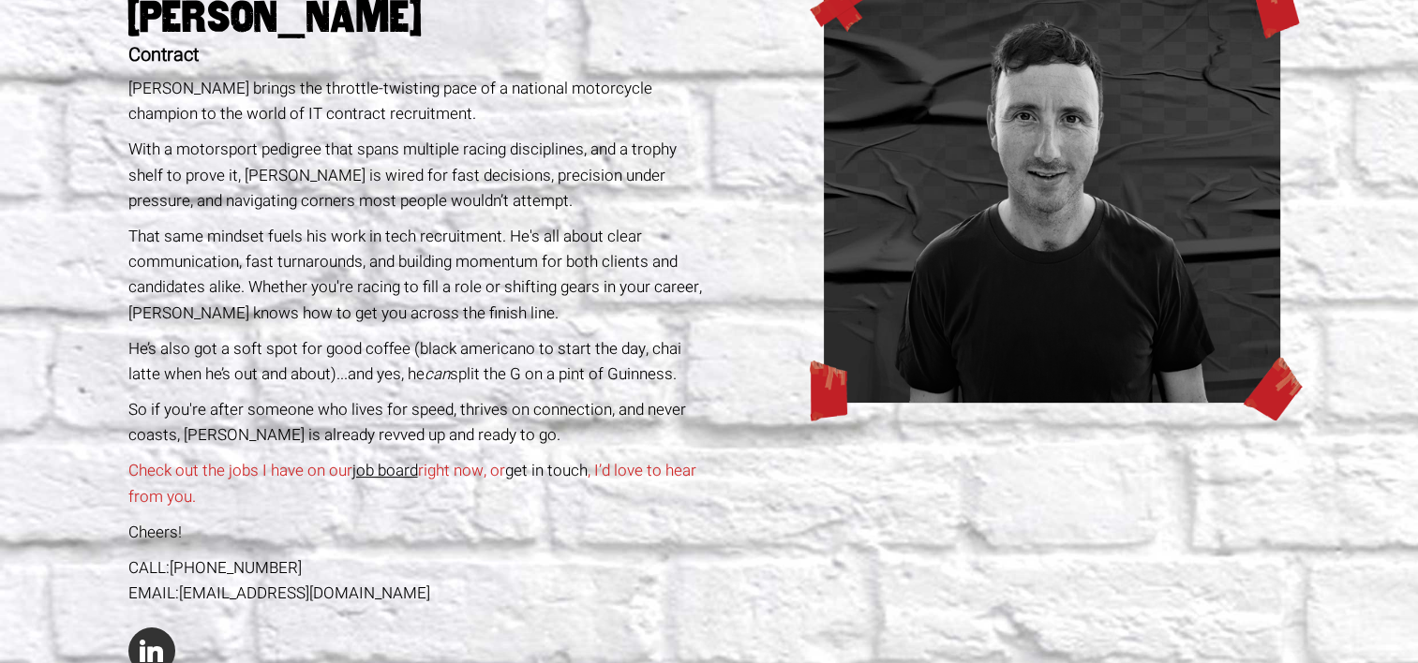
scroll to position [227, 0]
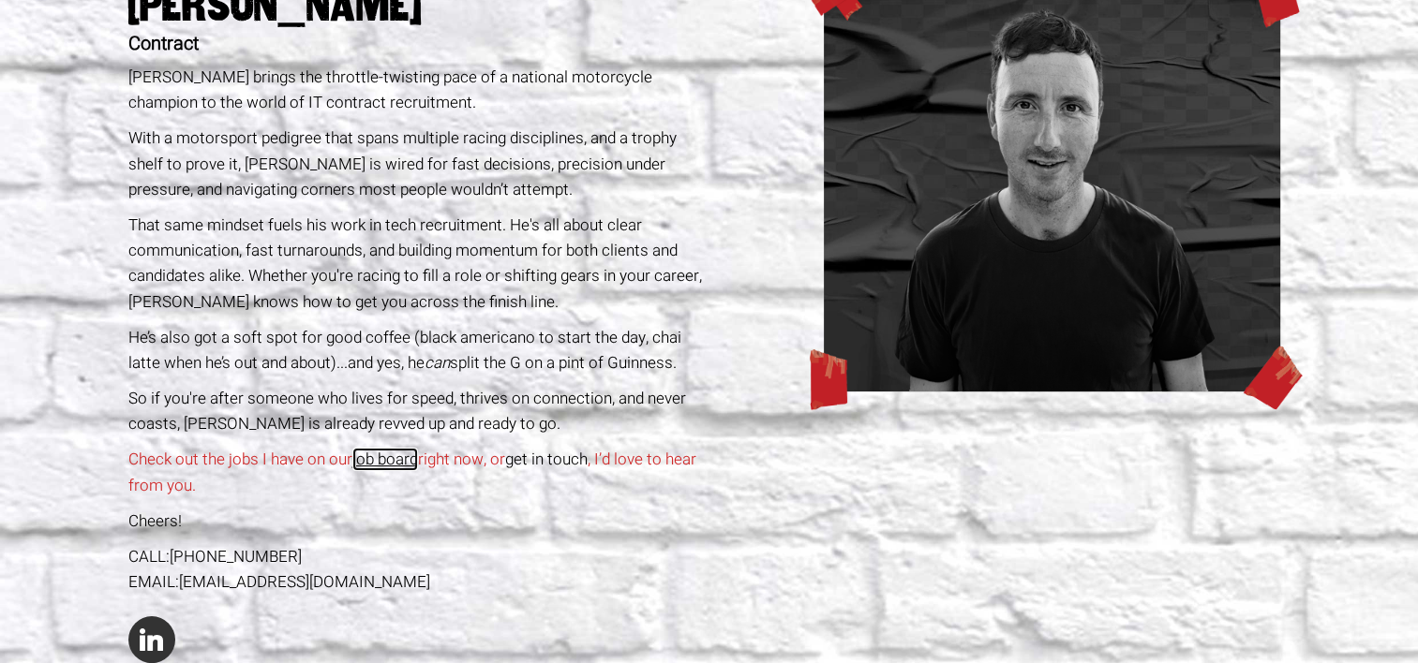
click at [394, 462] on link "job board" at bounding box center [385, 459] width 66 height 23
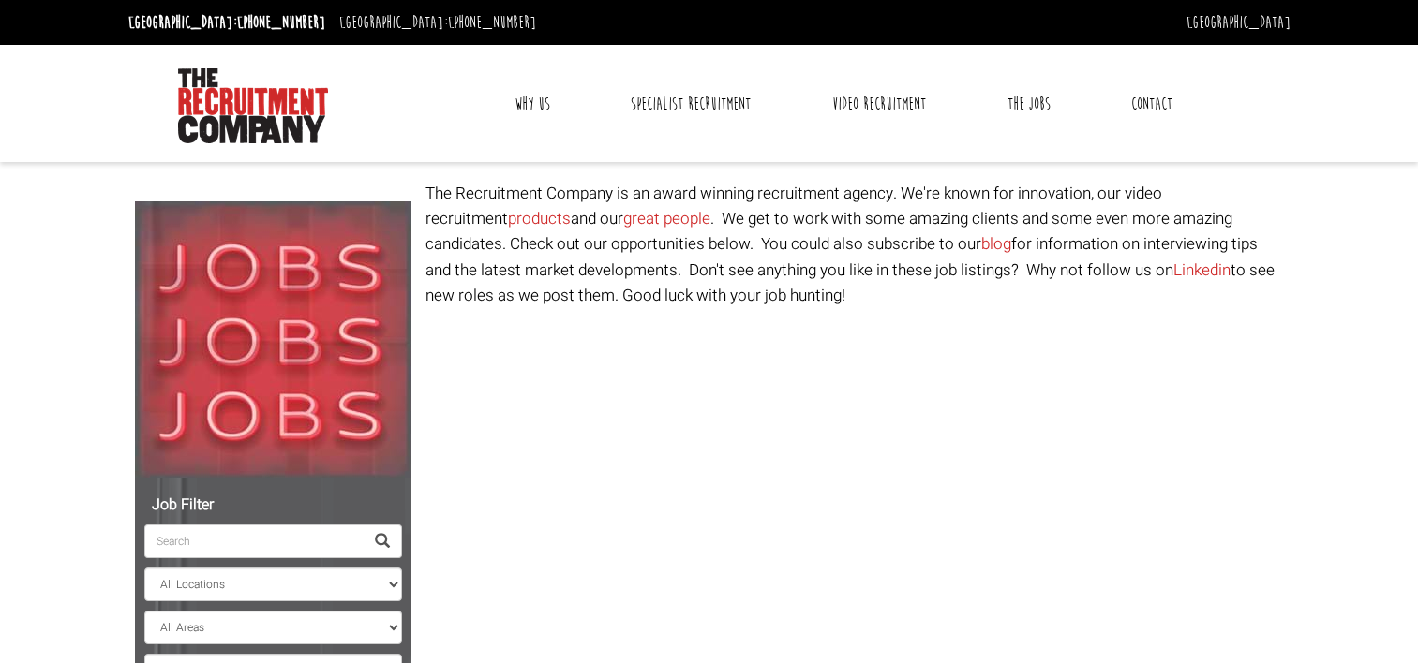
select select "Ireland"
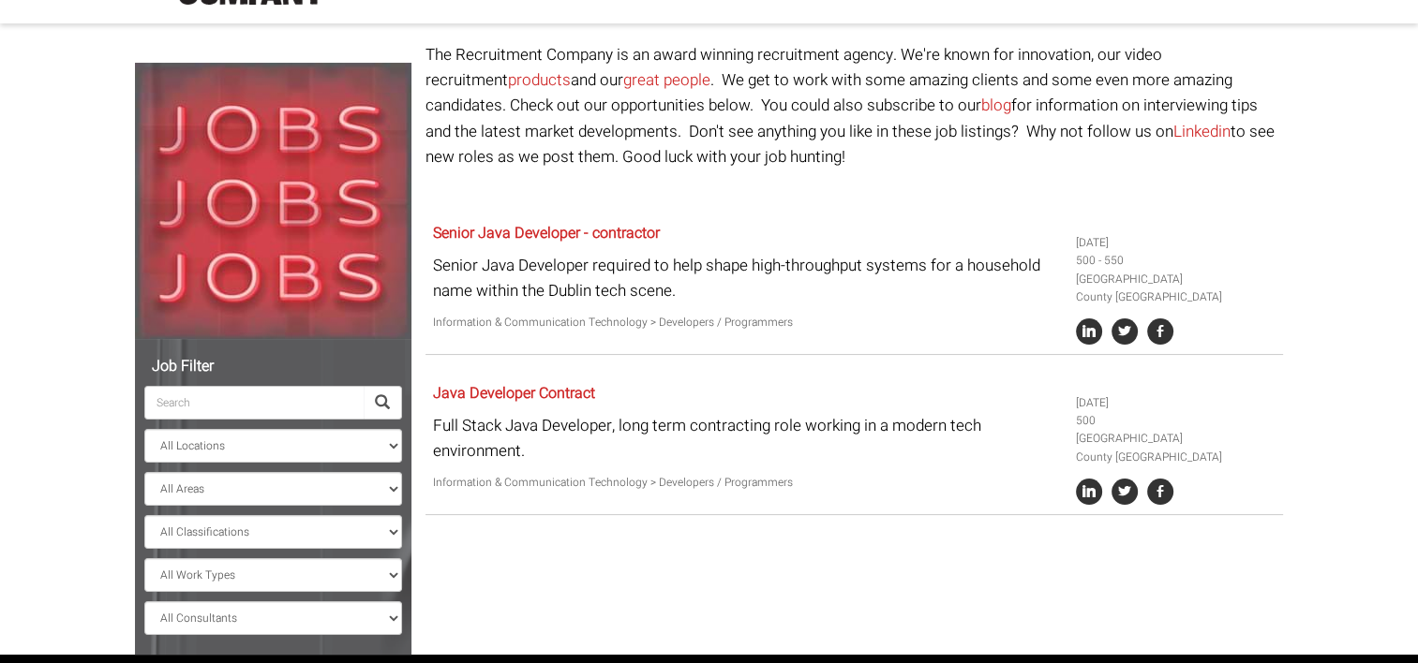
scroll to position [153, 0]
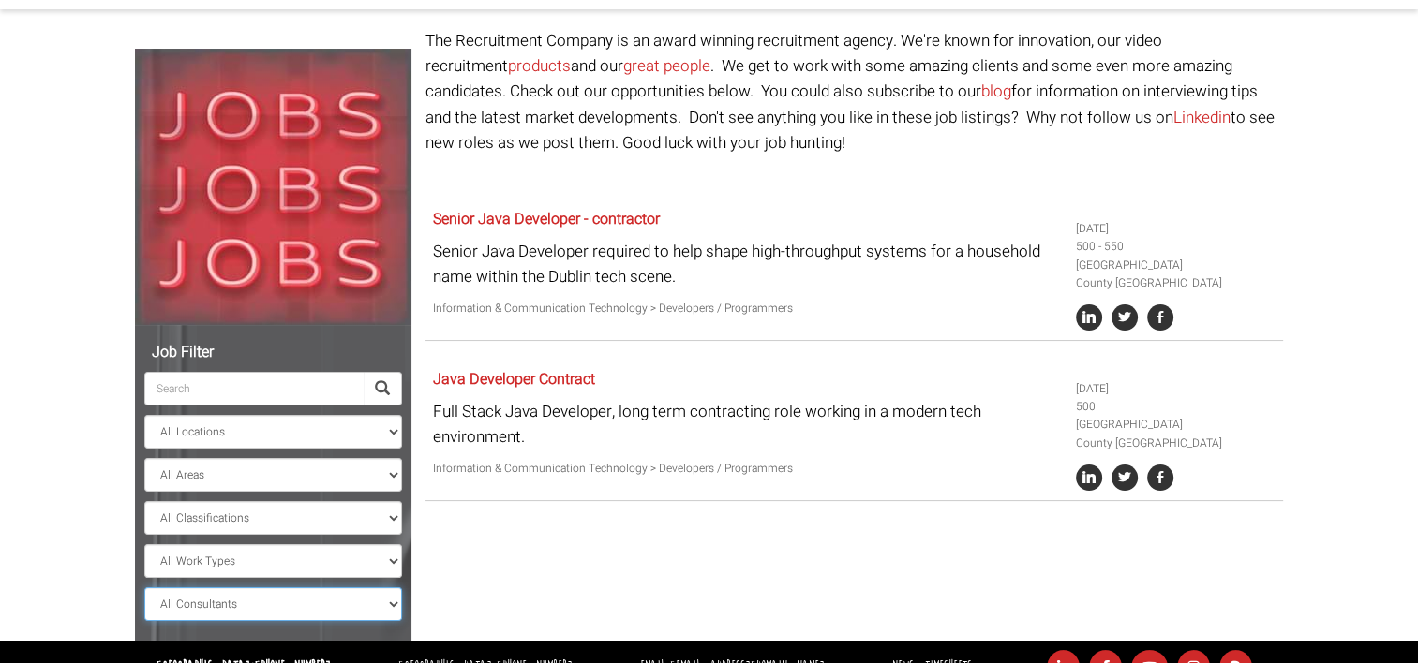
click at [350, 601] on select "All Consultants Adam - Infrastructure, Cloud & DevOps, Contract Amanda - Infras…" at bounding box center [273, 604] width 258 height 34
click at [78, 542] on body "Dublin: +353 1 697 2548 Sydney: +61 2 8346 6700 Dublin Sydney Dublin Toggle nav…" at bounding box center [709, 270] width 1418 height 847
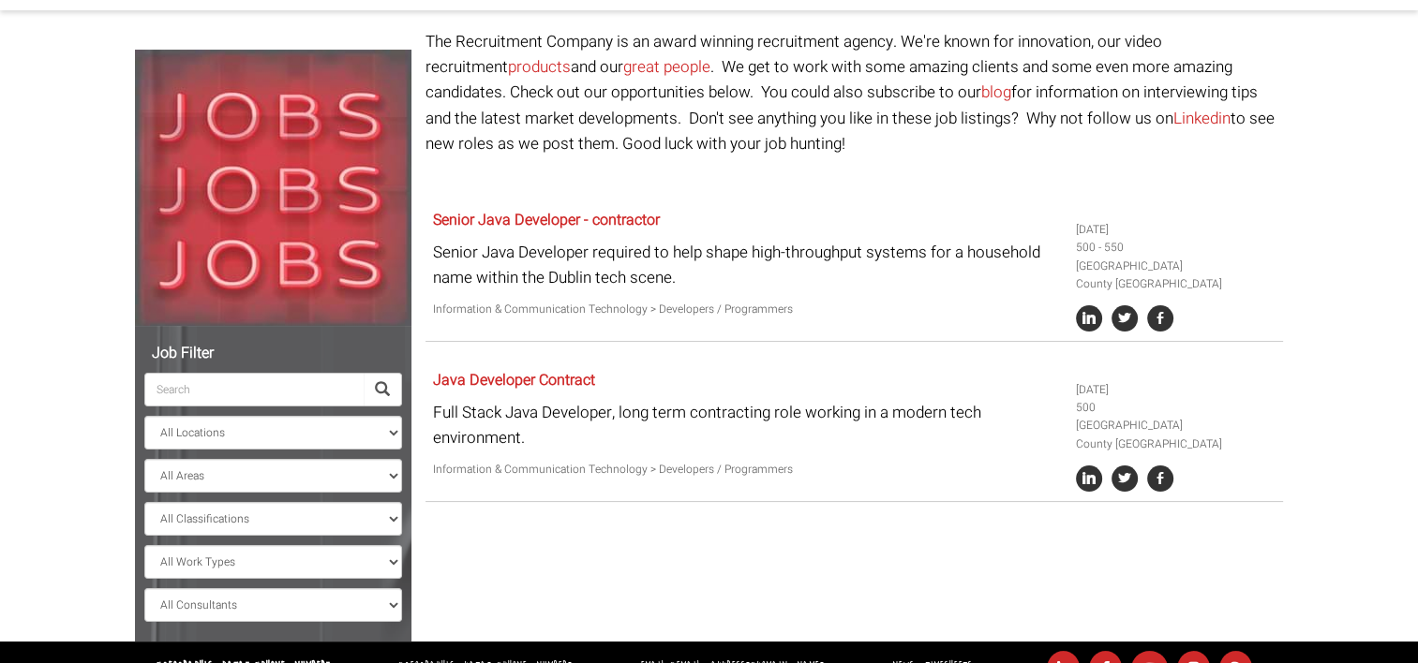
scroll to position [154, 0]
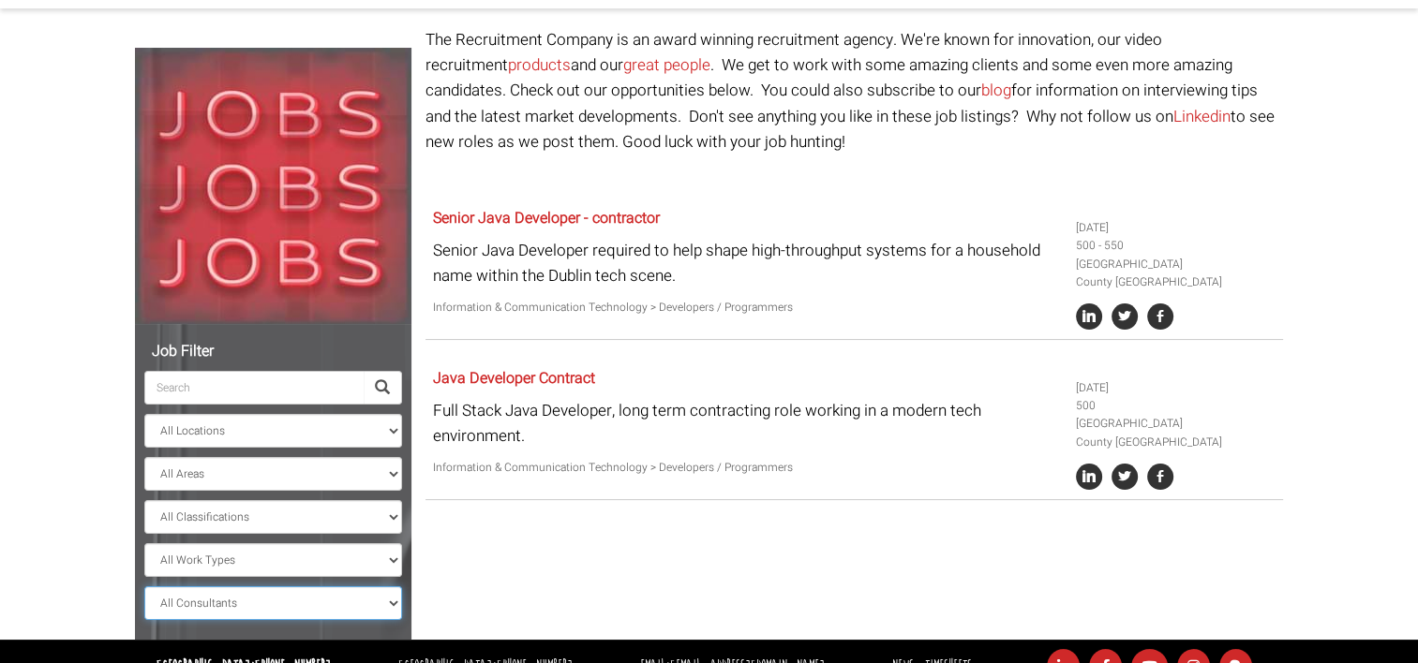
click at [308, 591] on select "All Consultants Adam - Infrastructure, Cloud & DevOps, Contract Amanda - Infras…" at bounding box center [273, 604] width 258 height 34
click at [144, 587] on select "All Consultants Adam - Infrastructure, Cloud & DevOps, Contract Amanda - Infras…" at bounding box center [273, 604] width 258 height 34
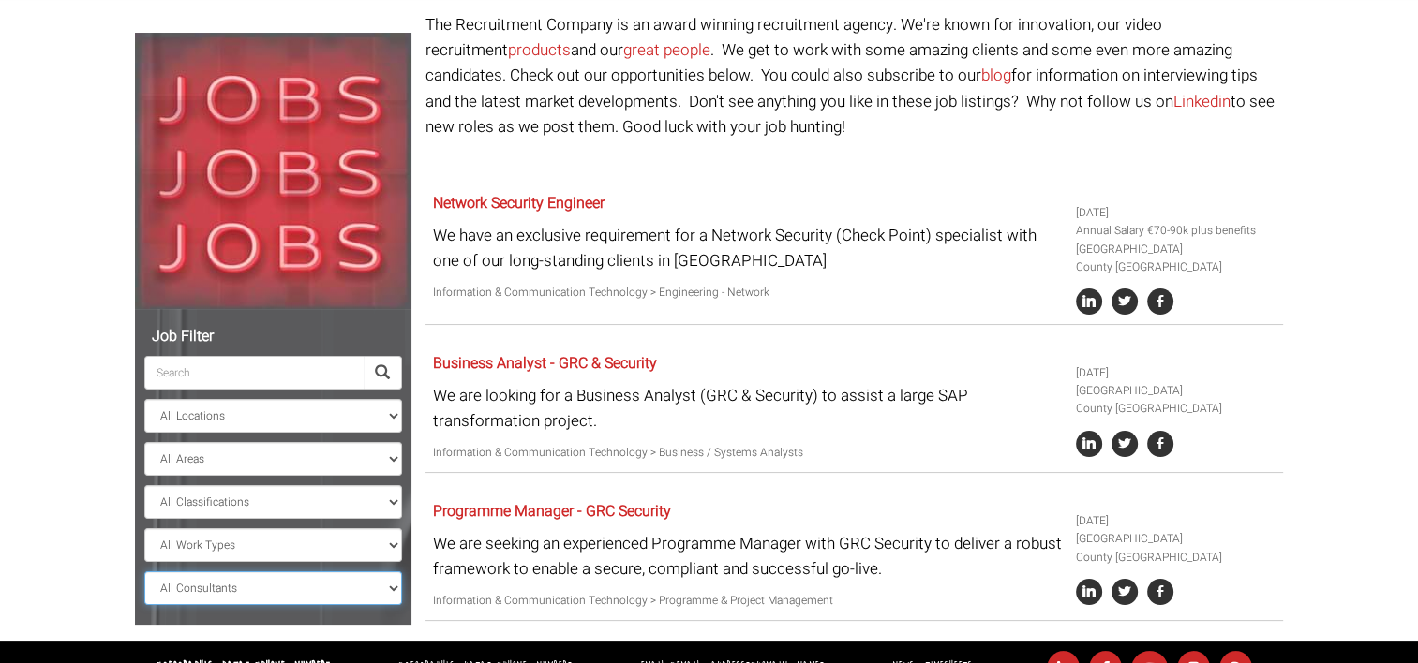
scroll to position [166, 0]
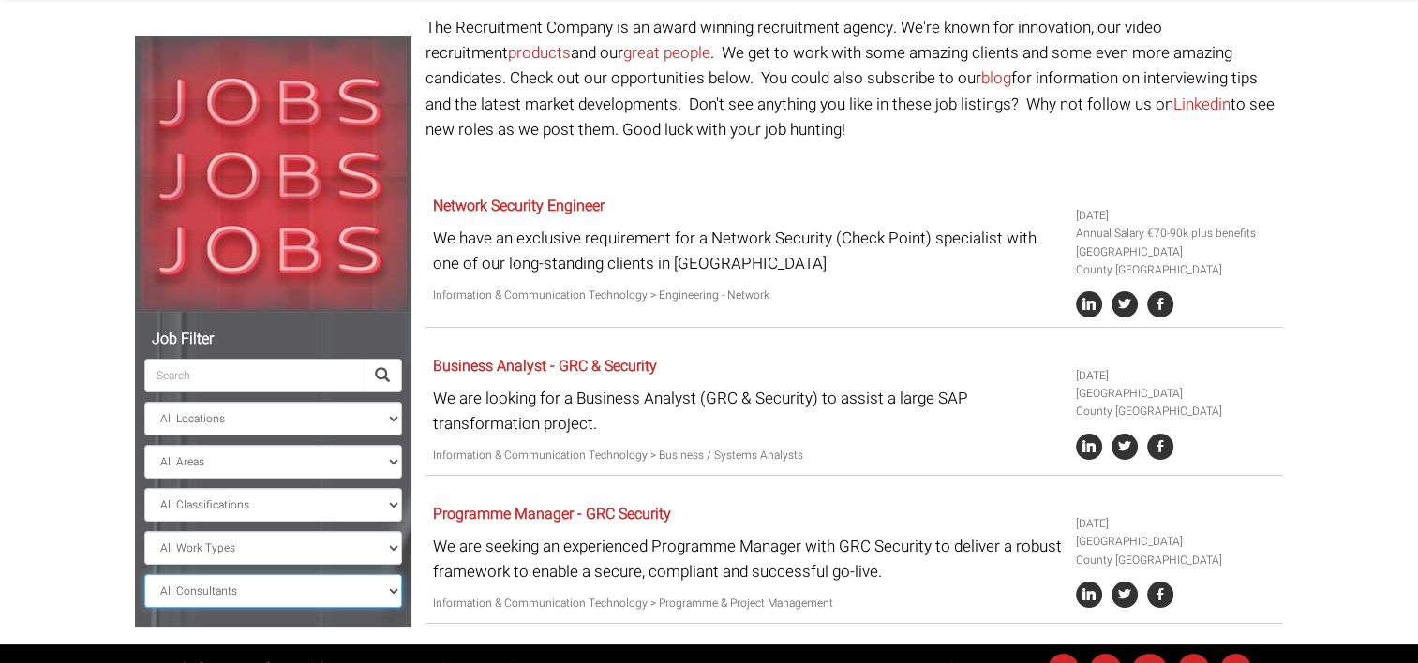
click at [311, 582] on select "All Consultants Adam - Infrastructure, Cloud & DevOps, Contract Amanda - Infras…" at bounding box center [273, 591] width 258 height 34
click at [144, 574] on select "All Consultants Adam - Infrastructure, Cloud & DevOps, Contract Amanda - Infras…" at bounding box center [273, 591] width 258 height 34
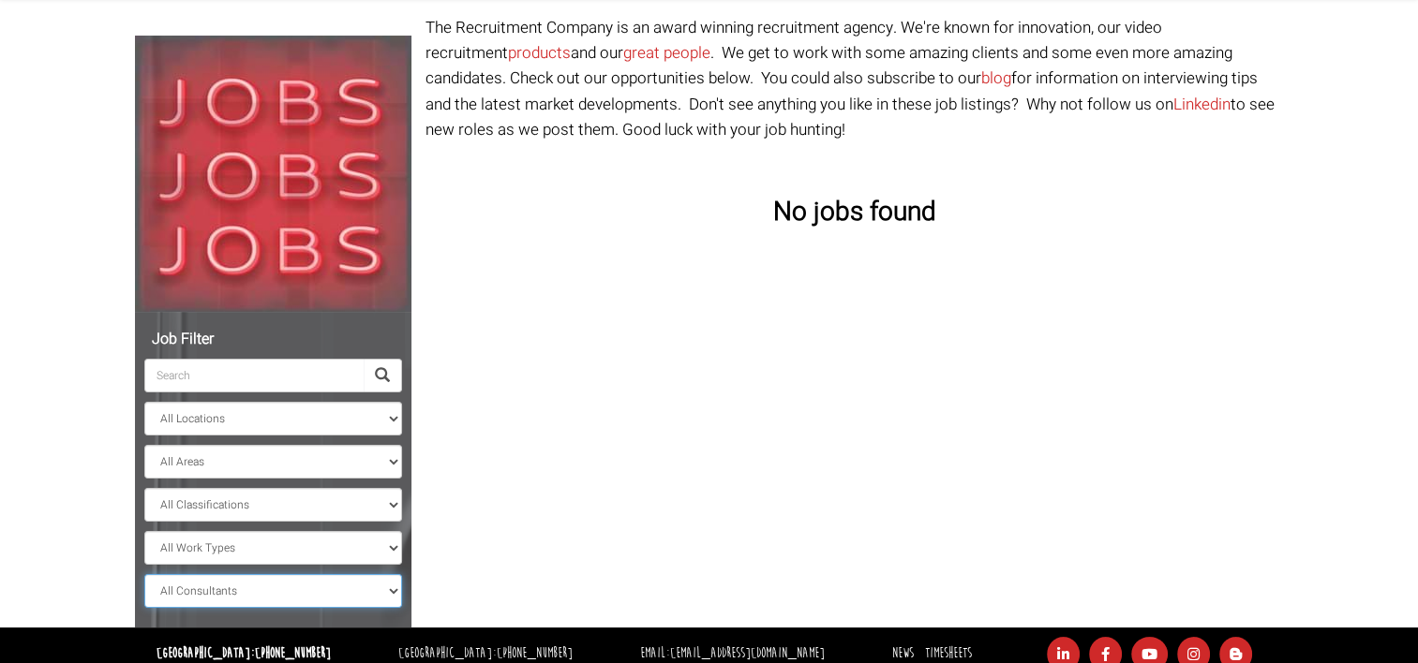
click at [206, 574] on select "All Consultants Adam - Infrastructure, Cloud & DevOps, Contract Amanda - Infras…" at bounding box center [273, 591] width 258 height 34
click at [144, 574] on select "All Consultants Adam - Infrastructure, Cloud & DevOps, Contract Amanda - Infras…" at bounding box center [273, 591] width 258 height 34
click at [256, 592] on select "All Consultants Adam - Infrastructure, Cloud & DevOps, Contract Amanda - Infras…" at bounding box center [273, 591] width 258 height 34
click at [144, 574] on select "All Consultants Adam - Infrastructure, Cloud & DevOps, Contract Amanda - Infras…" at bounding box center [273, 591] width 258 height 34
click at [256, 587] on select "All Consultants Adam - Infrastructure, Cloud & DevOps, Contract Amanda - Infras…" at bounding box center [273, 591] width 258 height 34
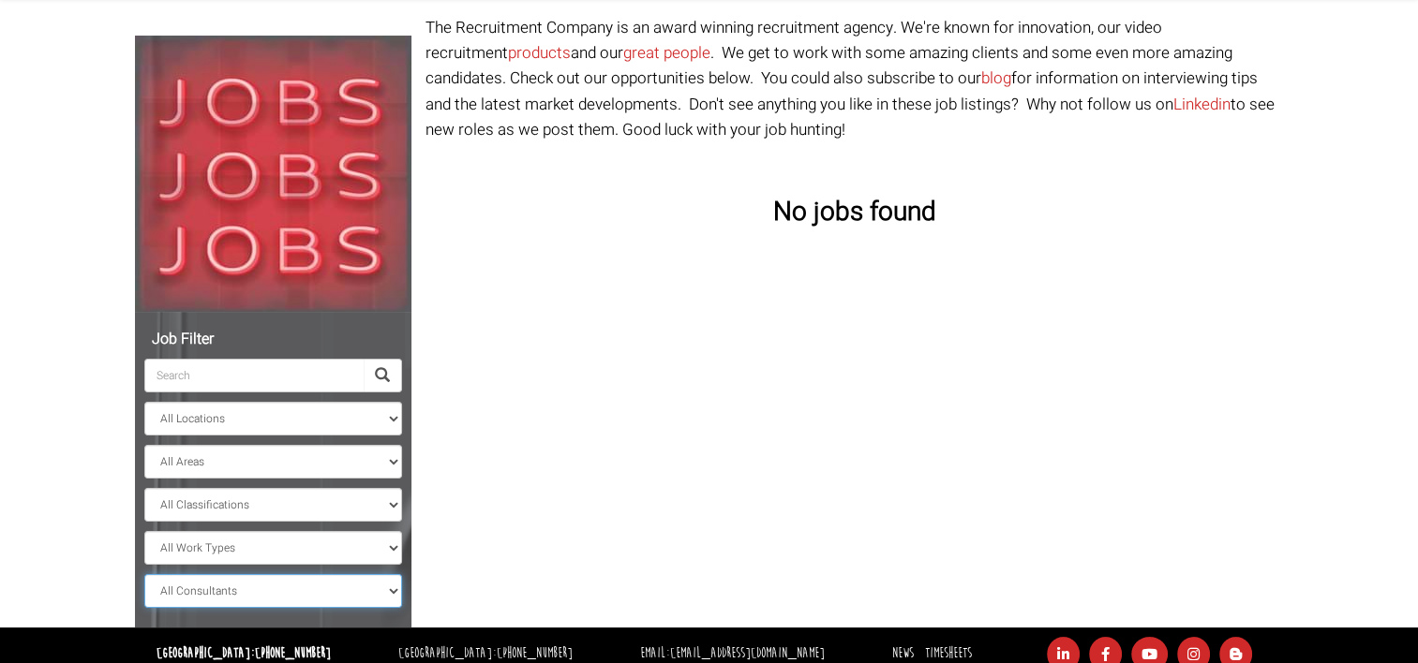
click at [144, 574] on select "All Consultants Adam - Infrastructure, Cloud & DevOps, Contract Amanda - Infras…" at bounding box center [273, 591] width 258 height 34
click at [256, 576] on select "All Consultants Adam - Infrastructure, Cloud & DevOps, Contract Amanda - Infras…" at bounding box center [273, 591] width 258 height 34
click at [144, 574] on select "All Consultants Adam - Infrastructure, Cloud & DevOps, Contract Amanda - Infras…" at bounding box center [273, 591] width 258 height 34
click at [240, 587] on select "All Consultants Adam - Infrastructure, Cloud & DevOps, Contract Amanda - Infras…" at bounding box center [273, 591] width 258 height 34
click at [144, 574] on select "All Consultants Adam - Infrastructure, Cloud & DevOps, Contract Amanda - Infras…" at bounding box center [273, 591] width 258 height 34
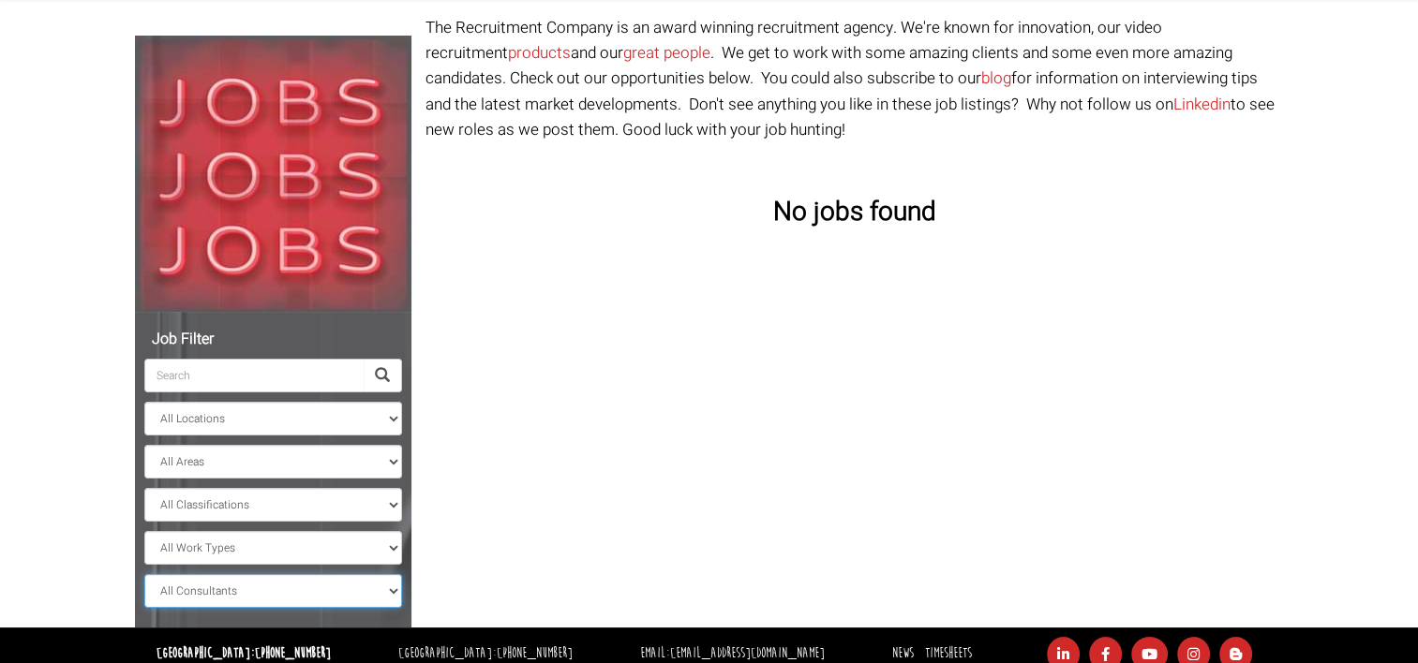
click at [245, 599] on select "All Consultants Adam - Infrastructure, Cloud & DevOps, Contract Amanda - Infras…" at bounding box center [273, 591] width 258 height 34
click at [144, 574] on select "All Consultants Adam - Infrastructure, Cloud & DevOps, Contract Amanda - Infras…" at bounding box center [273, 591] width 258 height 34
click at [262, 578] on select "All Consultants Adam - Infrastructure, Cloud & DevOps, Contract Amanda - Infras…" at bounding box center [273, 591] width 258 height 34
click at [144, 574] on select "All Consultants Adam - Infrastructure, Cloud & DevOps, Contract Amanda - Infras…" at bounding box center [273, 591] width 258 height 34
click at [244, 586] on select "All Consultants Adam - Infrastructure, Cloud & DevOps, Contract Amanda - Infras…" at bounding box center [273, 591] width 258 height 34
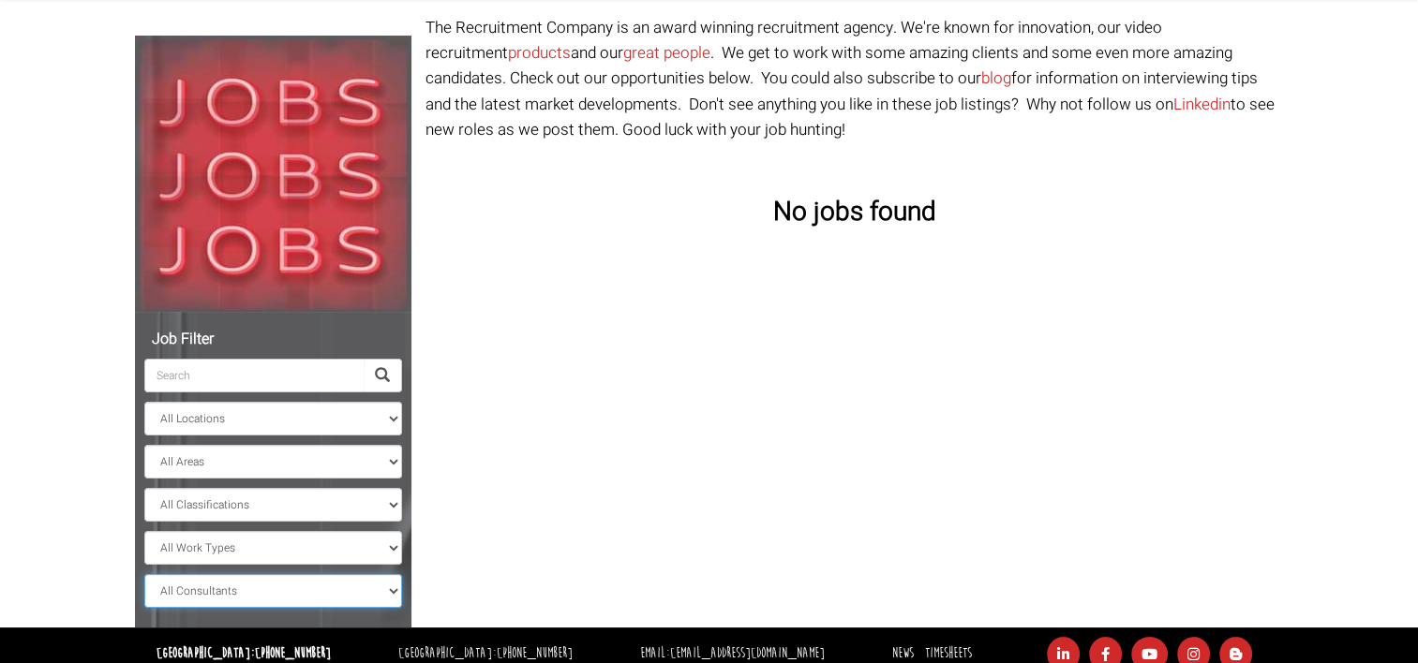
select select "Sam Williamson"
click at [144, 574] on select "All Consultants Adam - Infrastructure, Cloud & DevOps, Contract Amanda - Infras…" at bounding box center [273, 591] width 258 height 34
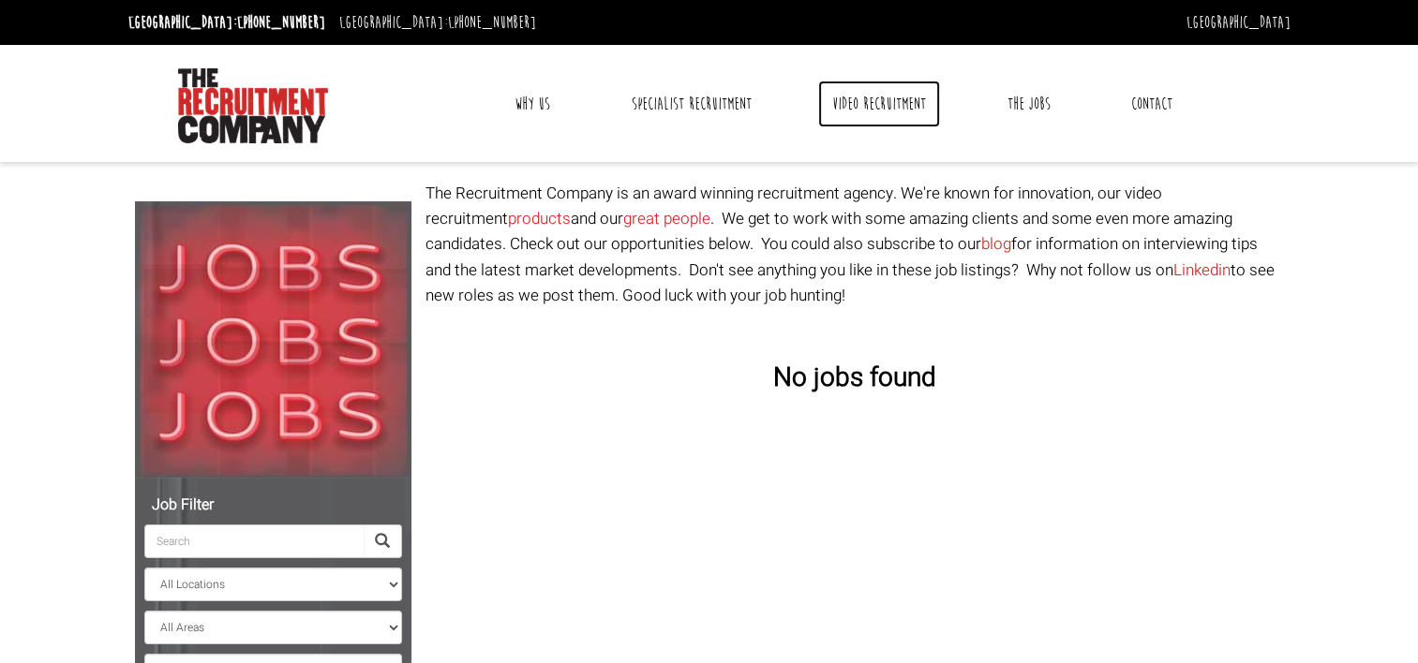
click at [859, 100] on link "Video Recruitment" at bounding box center [879, 104] width 122 height 47
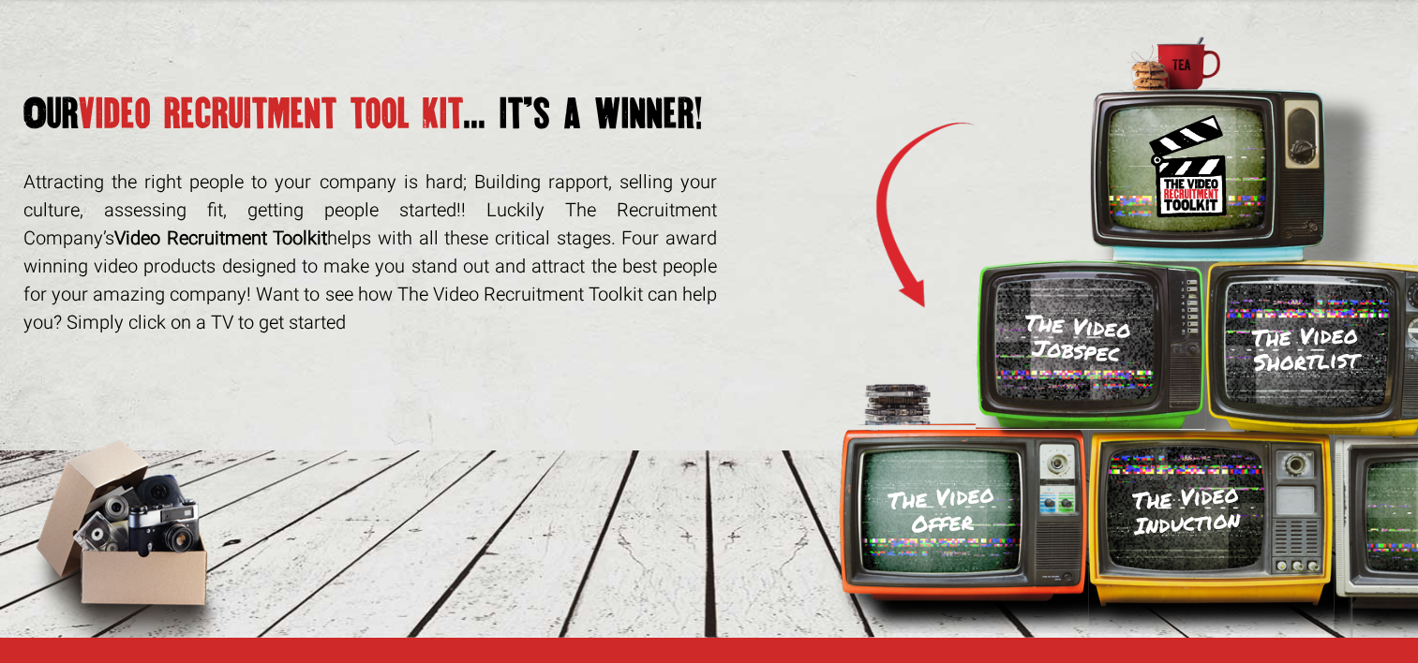
scroll to position [154, 0]
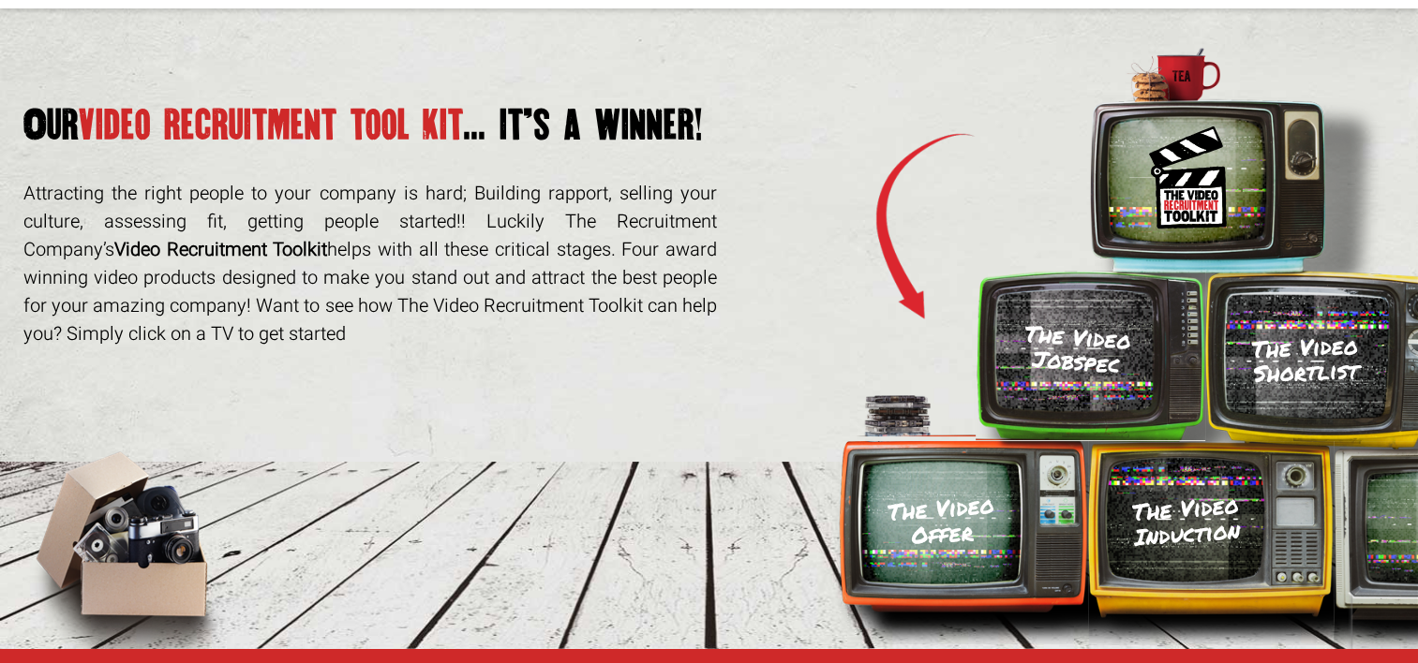
click at [1188, 517] on h3 "The Video Induction" at bounding box center [1186, 521] width 109 height 57
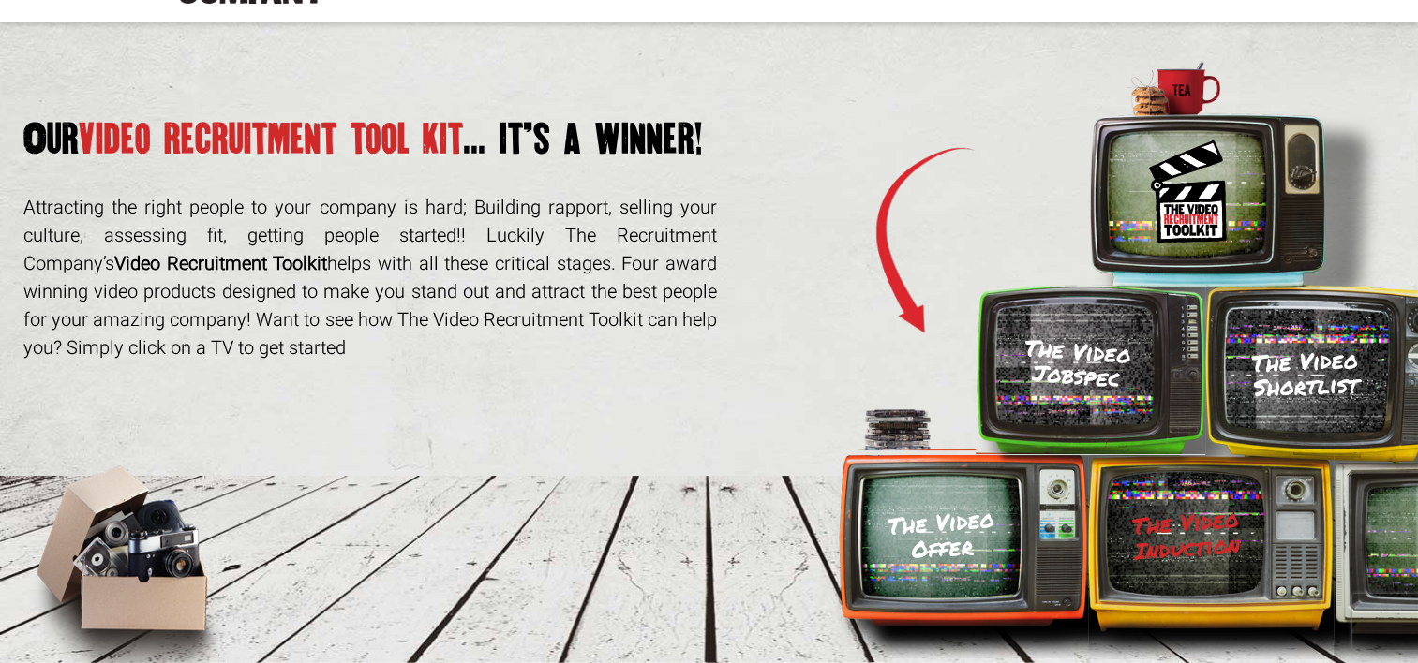
scroll to position [42, 0]
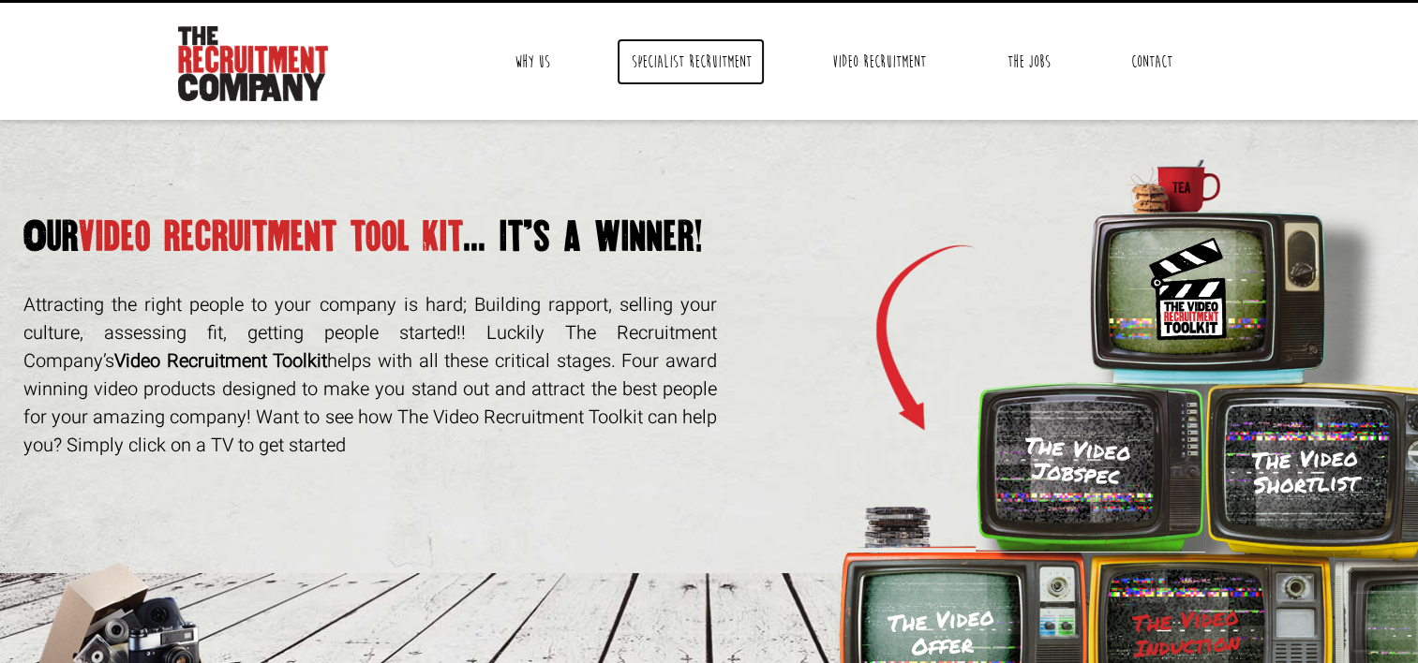
click at [724, 45] on link "Specialist Recruitment" at bounding box center [690, 61] width 148 height 47
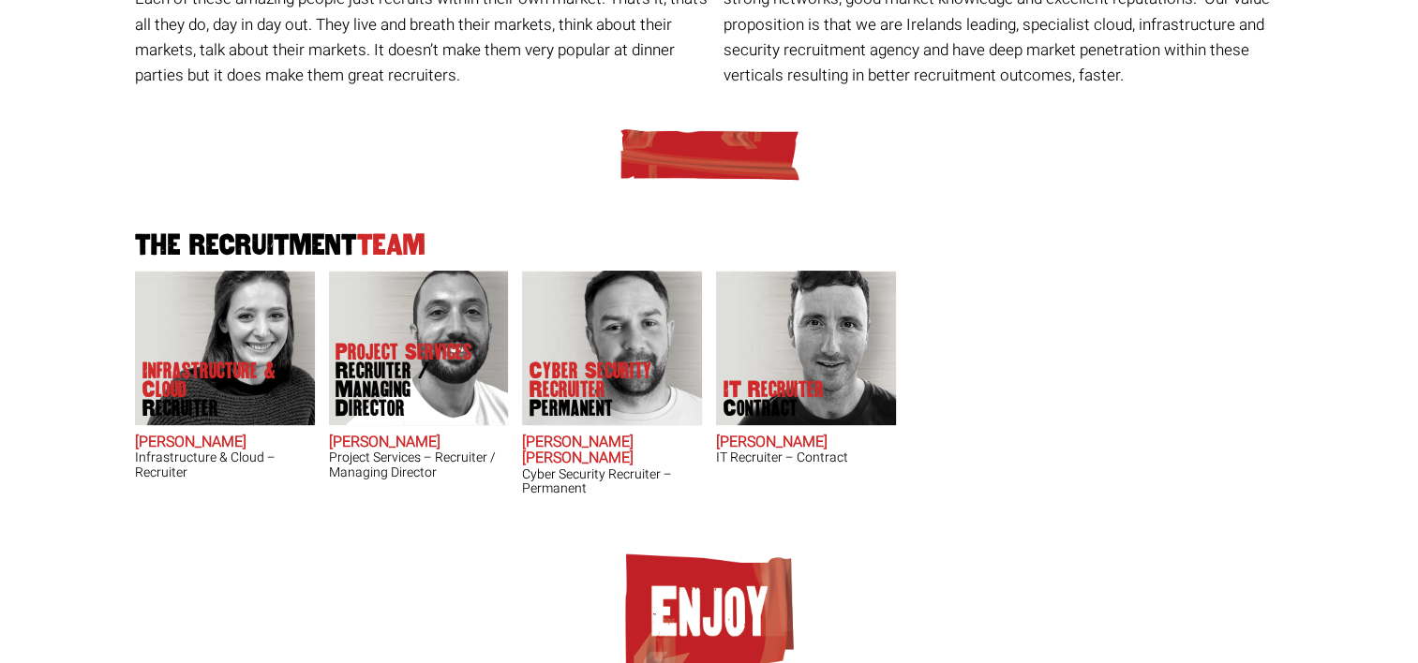
click at [1395, 331] on html "[GEOGRAPHIC_DATA]: [PHONE_NUMBER] [GEOGRAPHIC_DATA]: [PHONE_NUMBER] [GEOGRAPHIC…" at bounding box center [709, 186] width 1418 height 1150
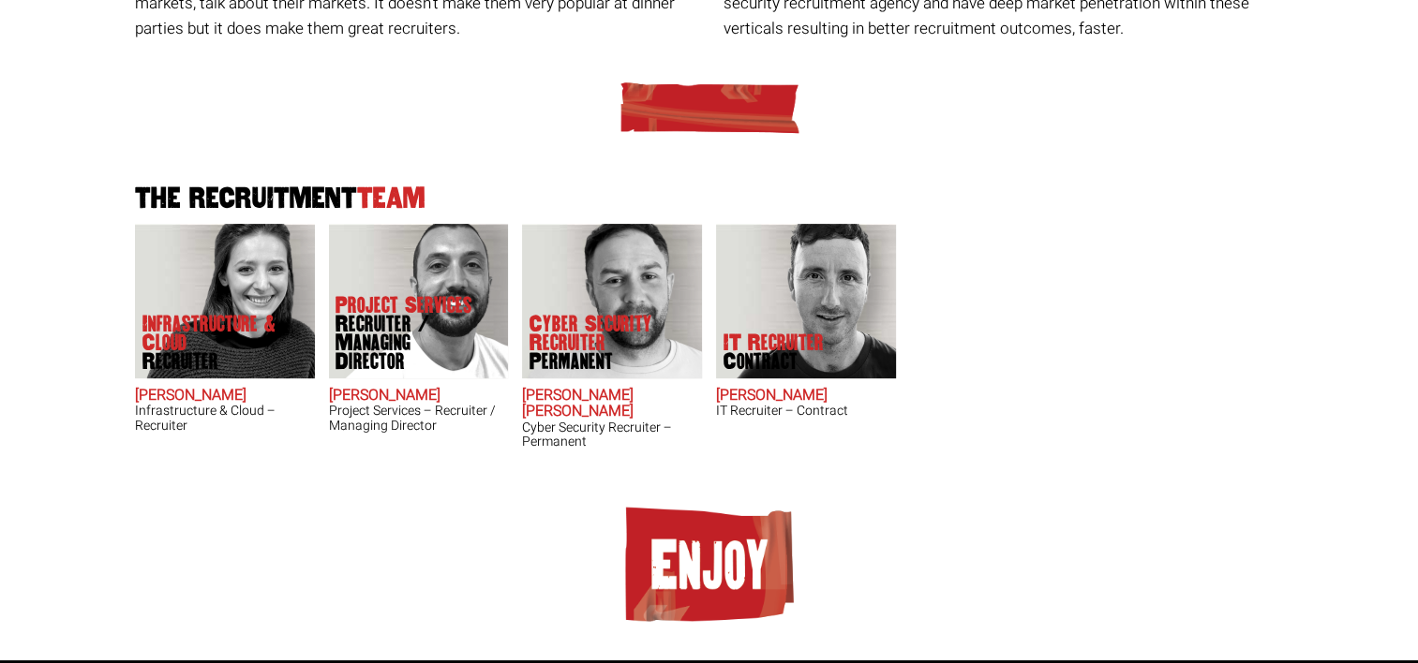
scroll to position [431, 0]
